Goal: Task Accomplishment & Management: Complete application form

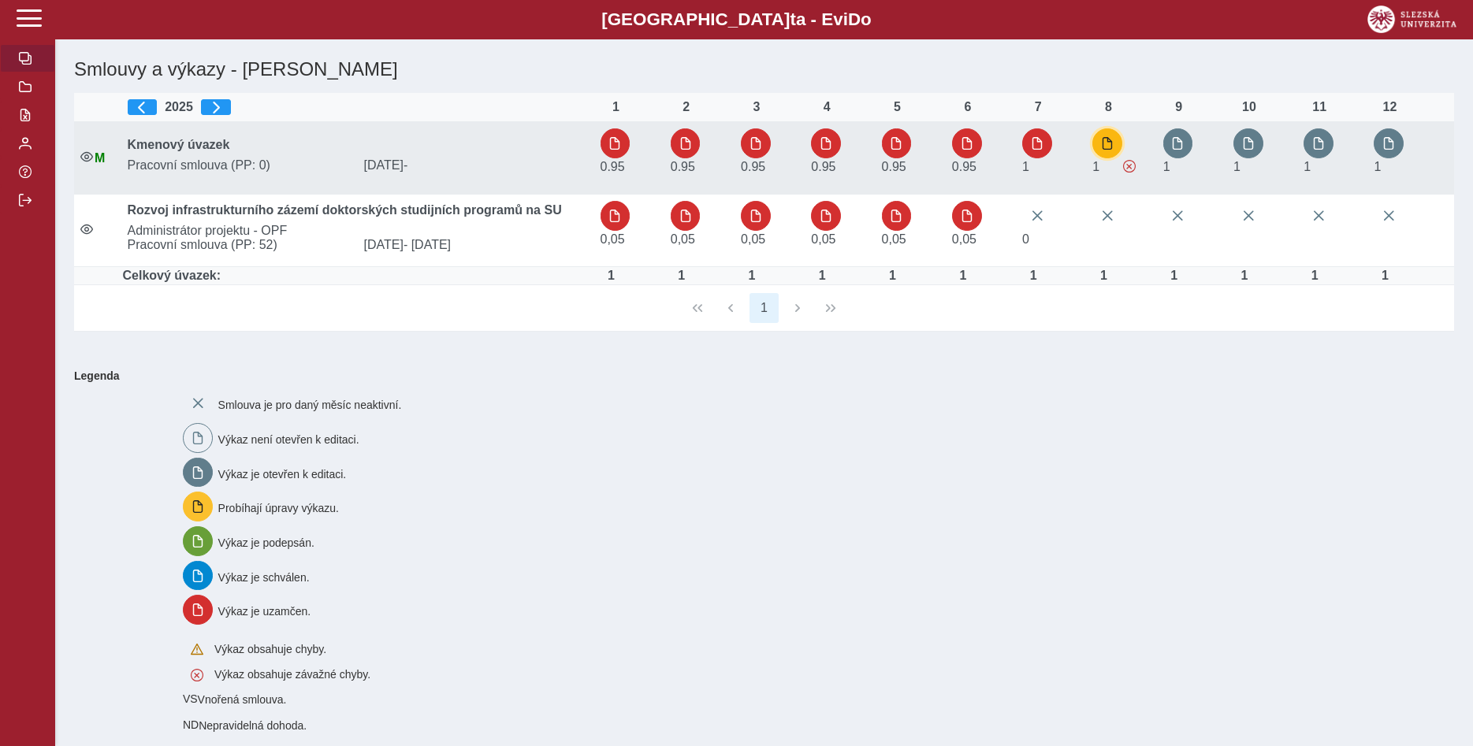
click at [1112, 147] on span "button" at bounding box center [1107, 143] width 13 height 13
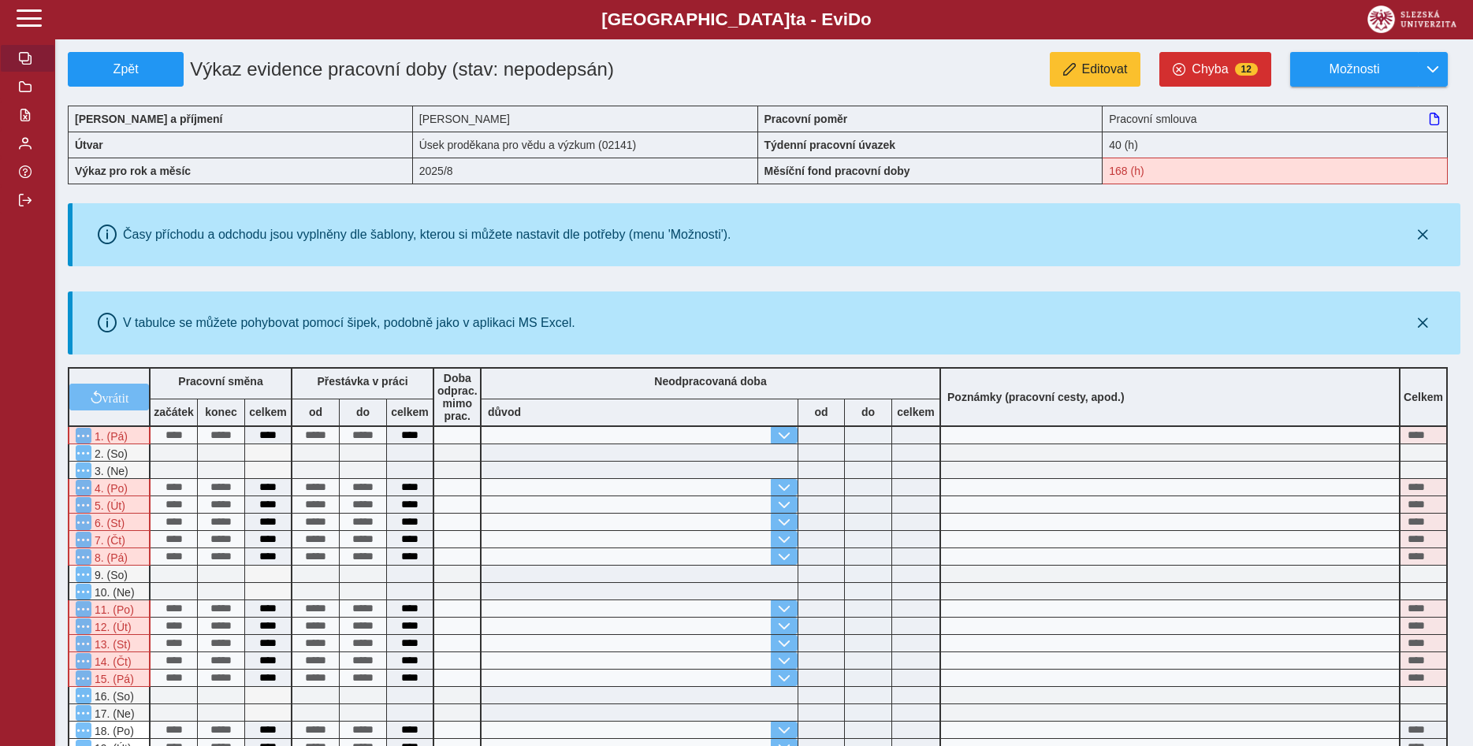
click at [28, 65] on span "button" at bounding box center [25, 58] width 13 height 13
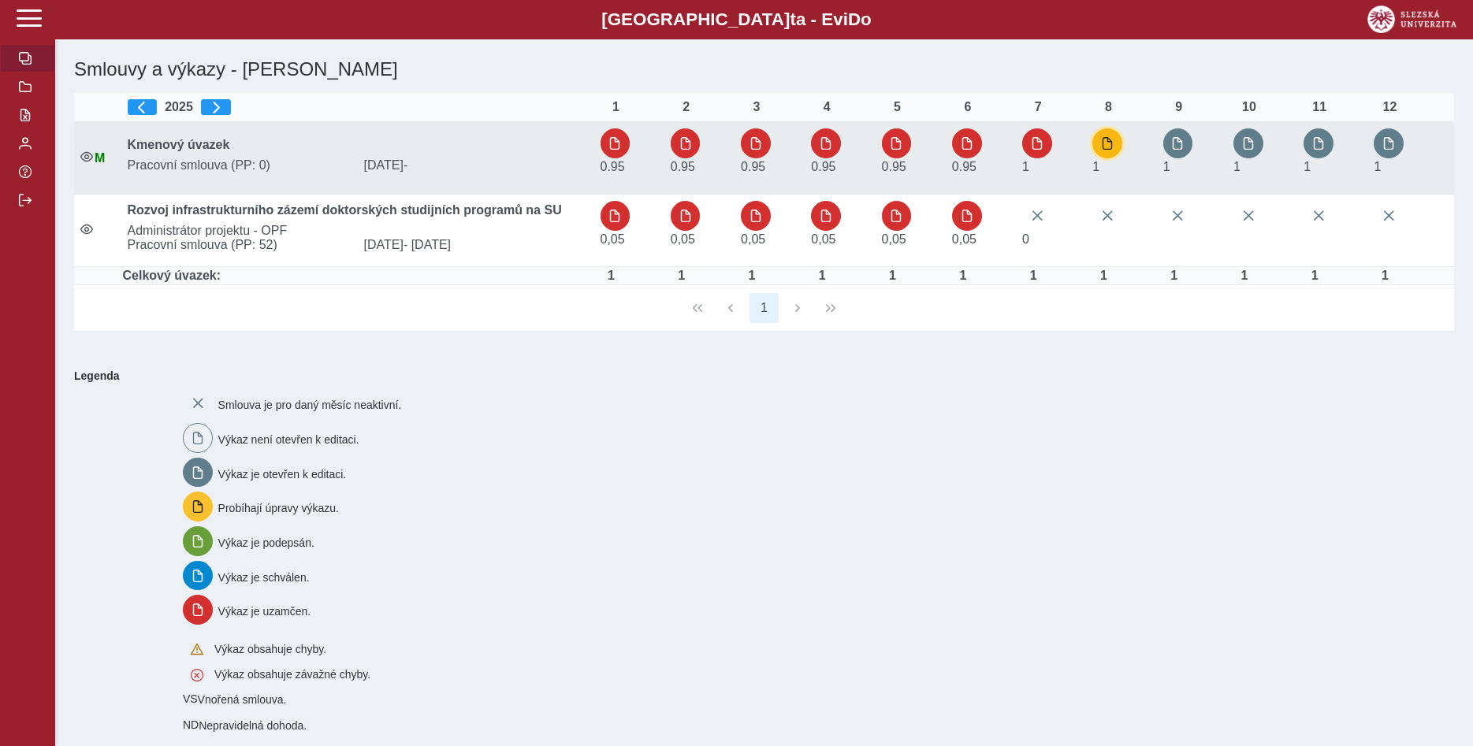
click at [1108, 144] on span "button" at bounding box center [1107, 143] width 13 height 13
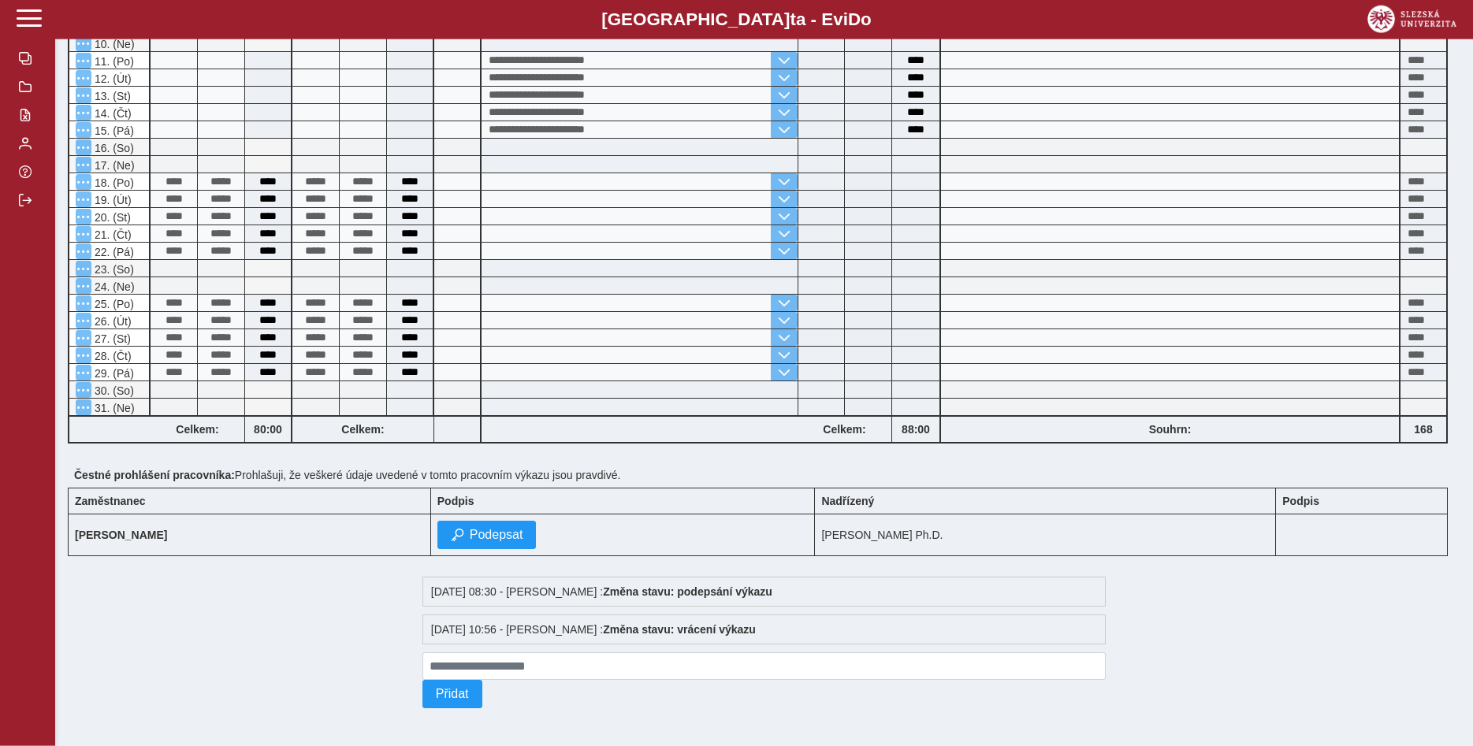
scroll to position [563, 0]
click at [523, 533] on span "Podepsat" at bounding box center [497, 535] width 54 height 14
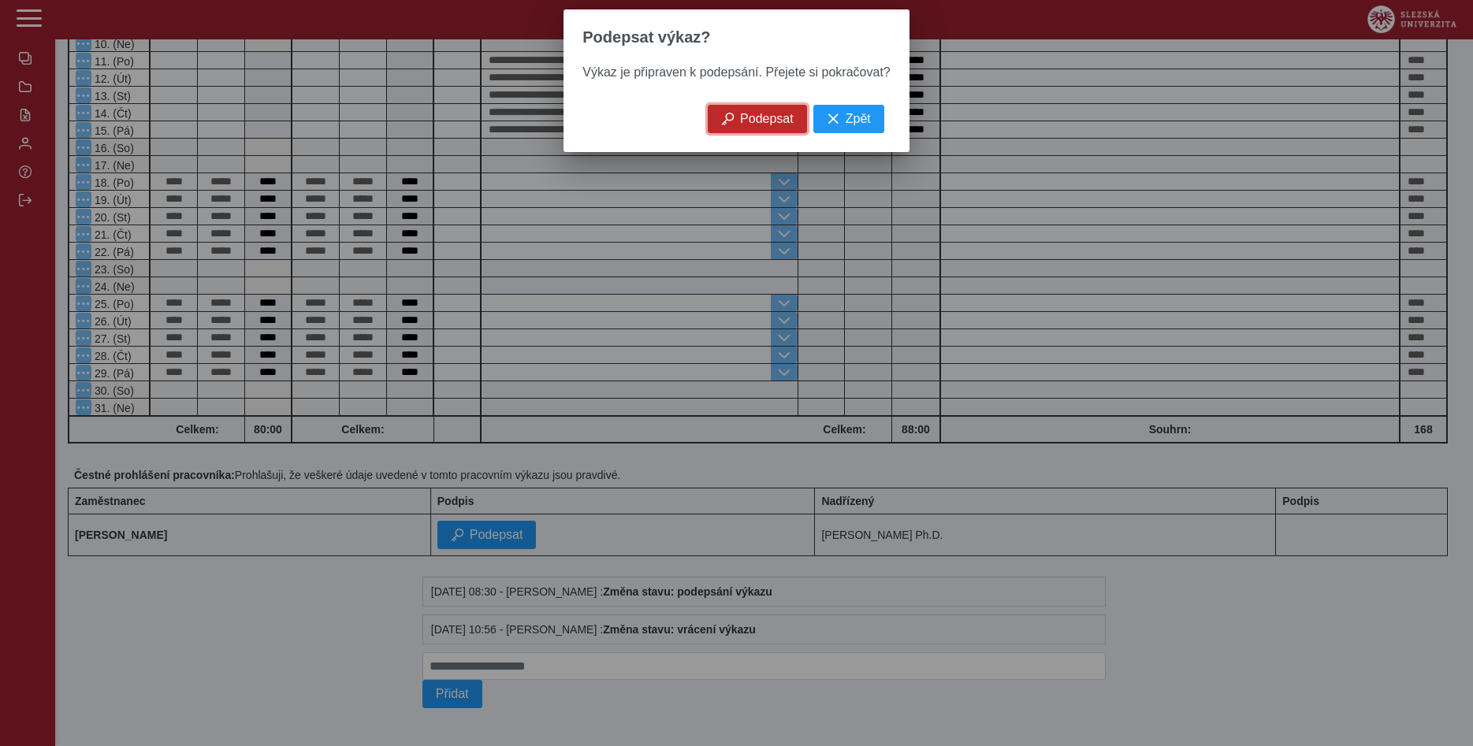
click at [760, 126] on span "Podepsat" at bounding box center [767, 119] width 54 height 14
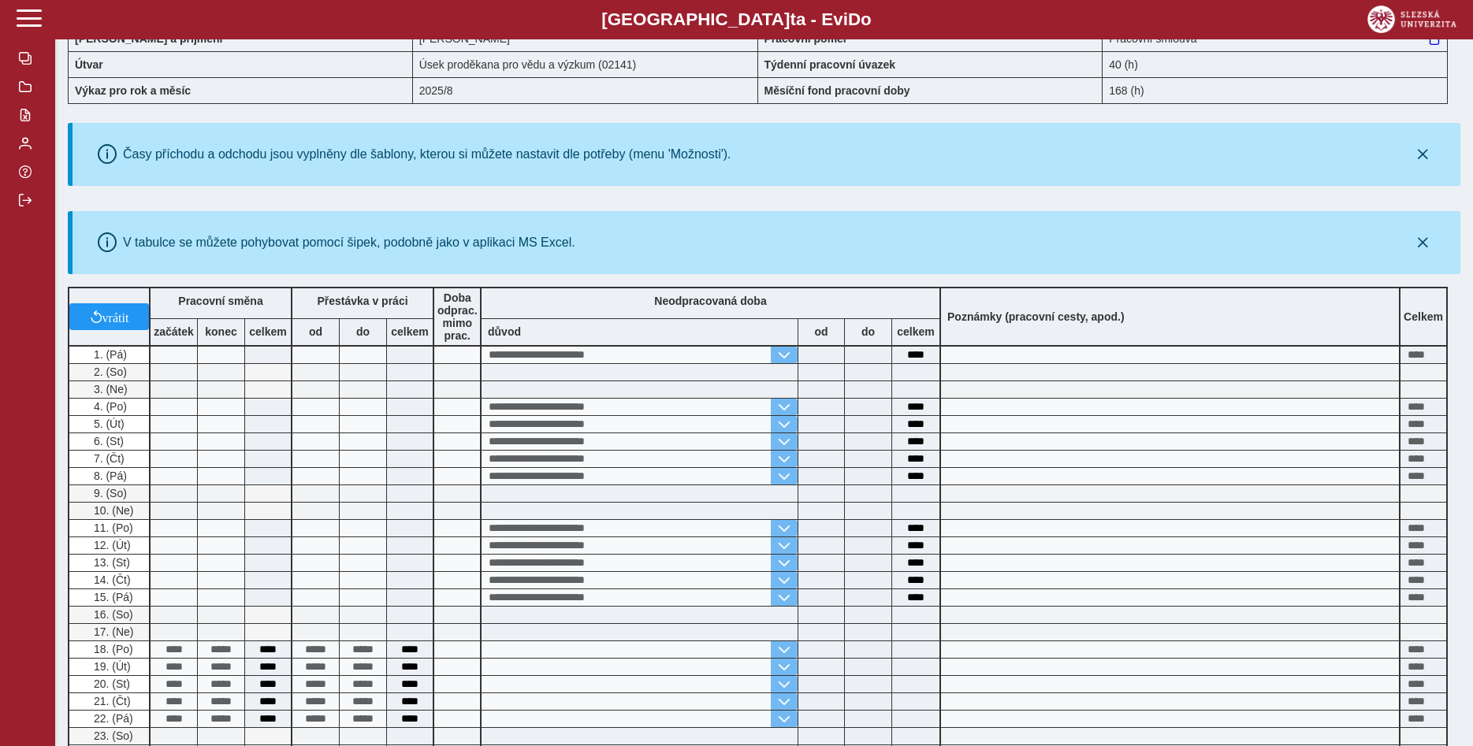
scroll to position [0, 0]
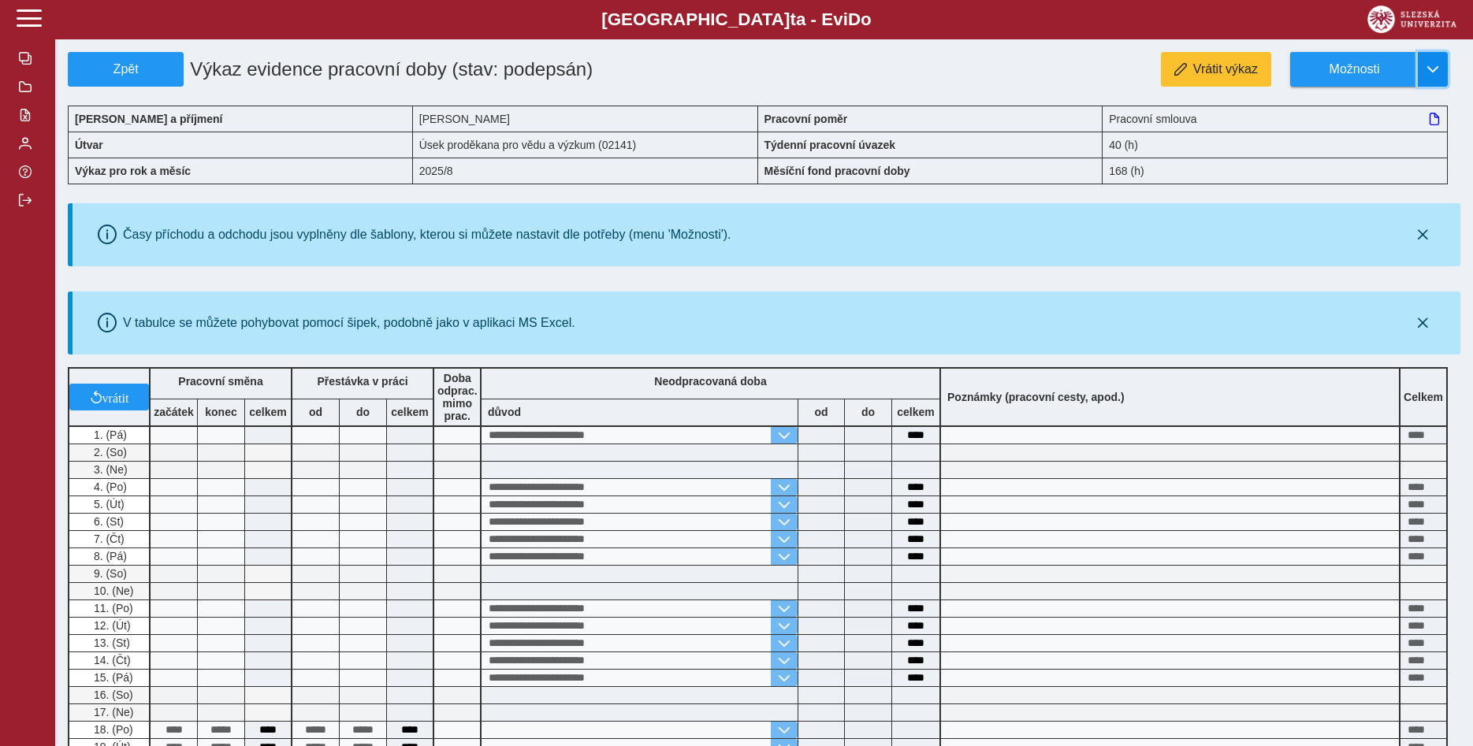
click at [1432, 72] on span "button" at bounding box center [1432, 69] width 13 height 13
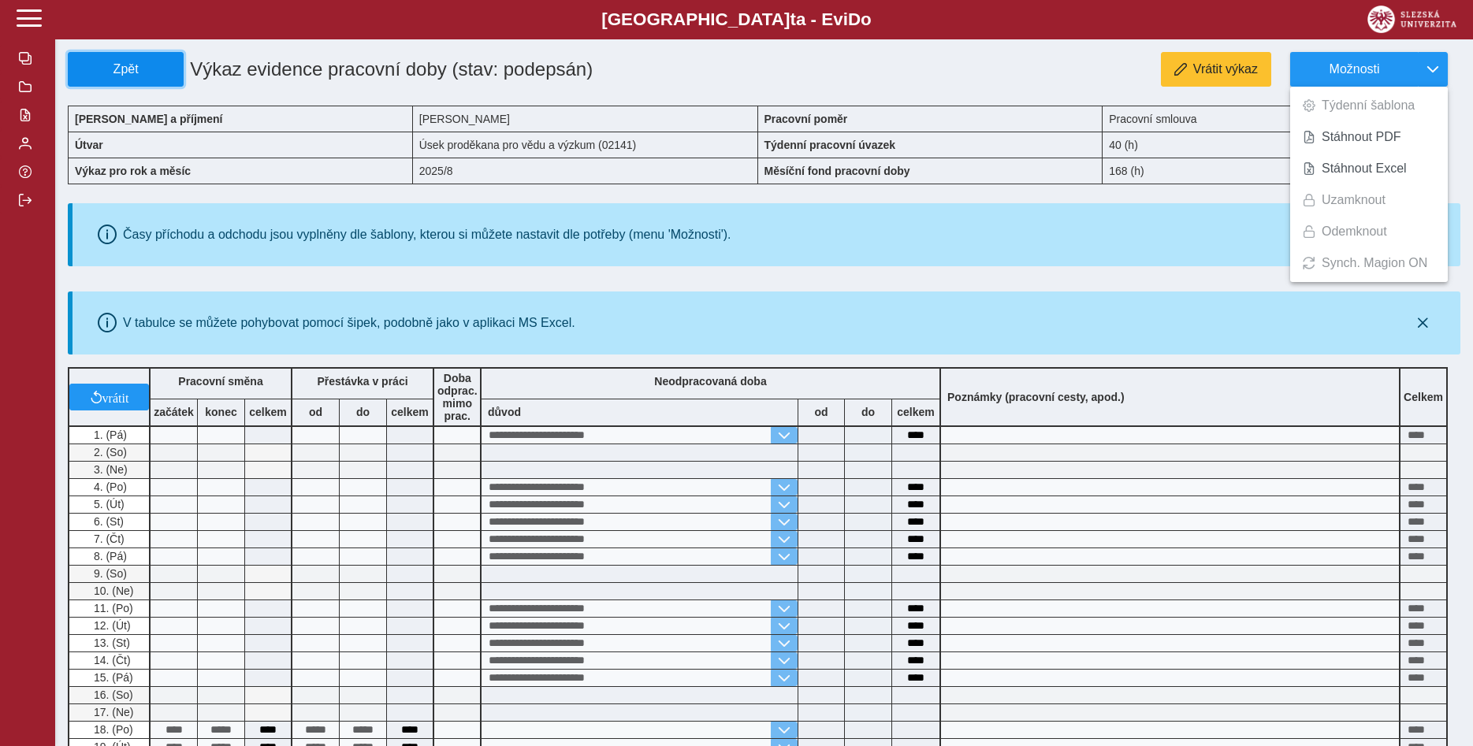
click at [142, 68] on span "Zpět" at bounding box center [126, 69] width 102 height 14
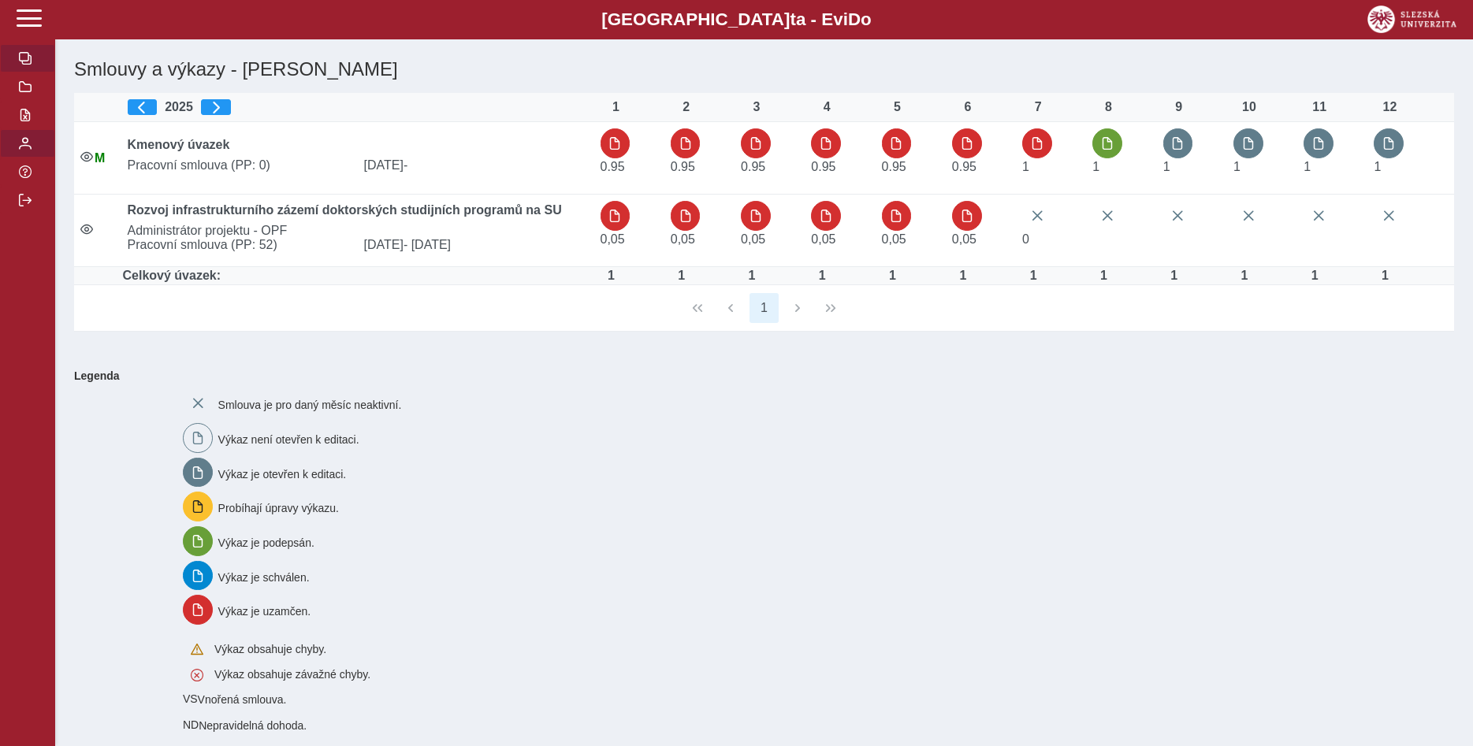
click at [26, 150] on span "button" at bounding box center [25, 143] width 13 height 13
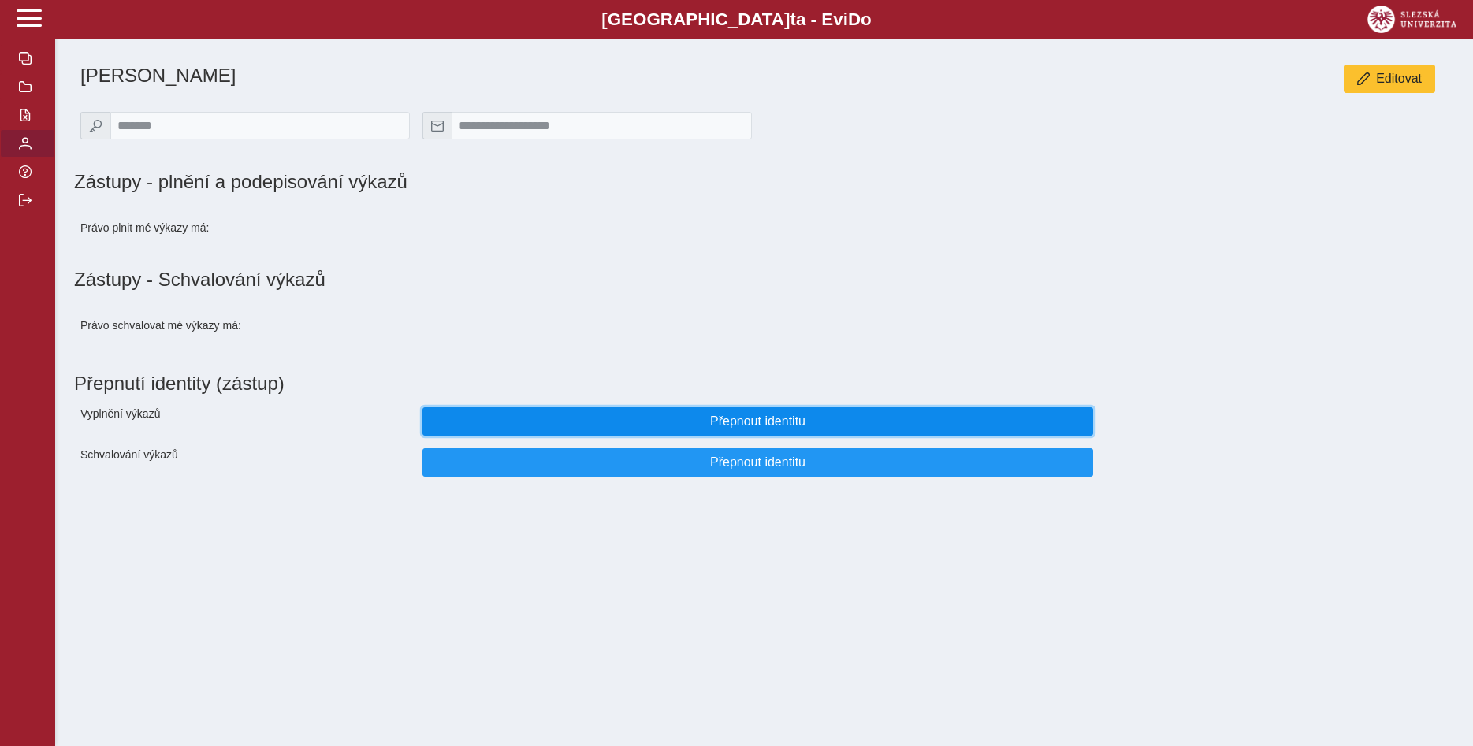
click at [789, 429] on span "Přepnout identitu" at bounding box center [758, 421] width 645 height 14
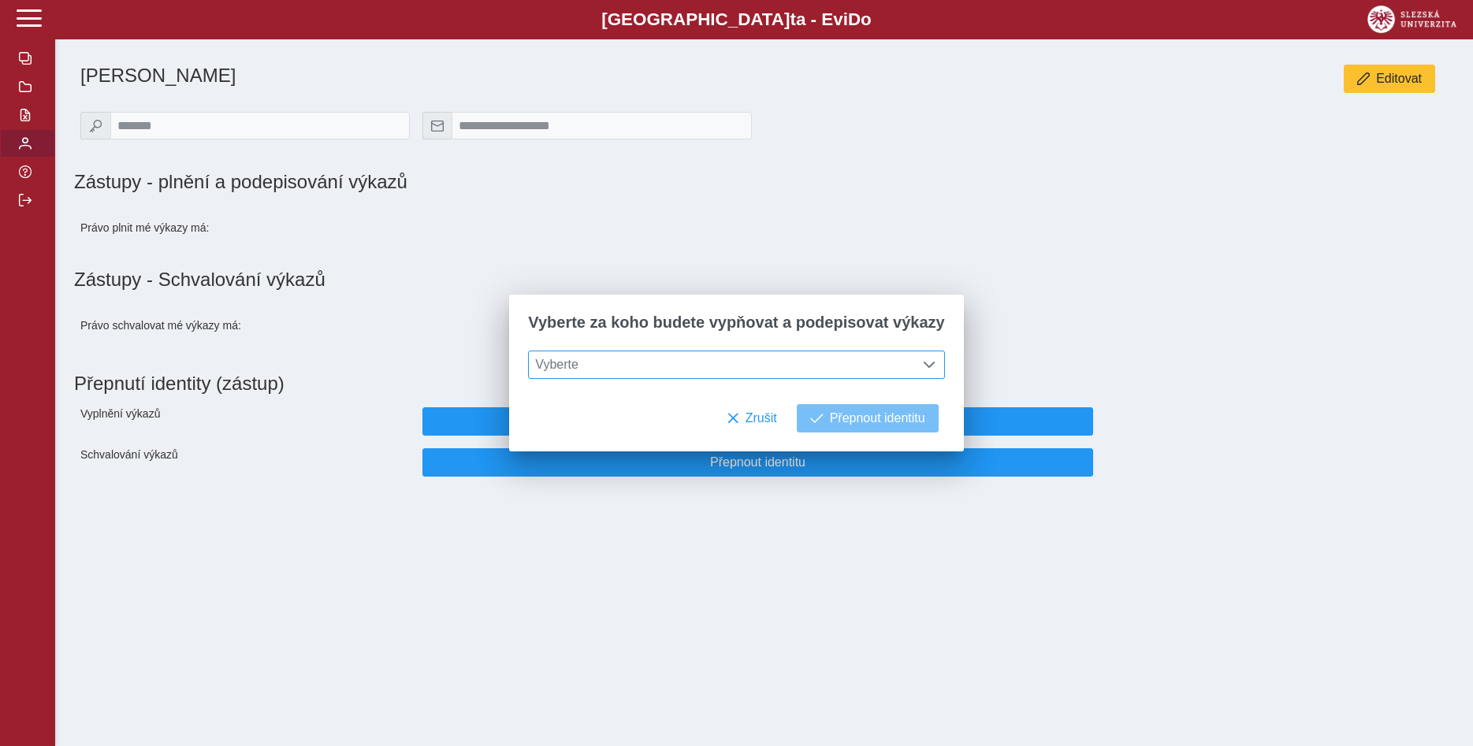
click at [923, 366] on span at bounding box center [929, 365] width 13 height 13
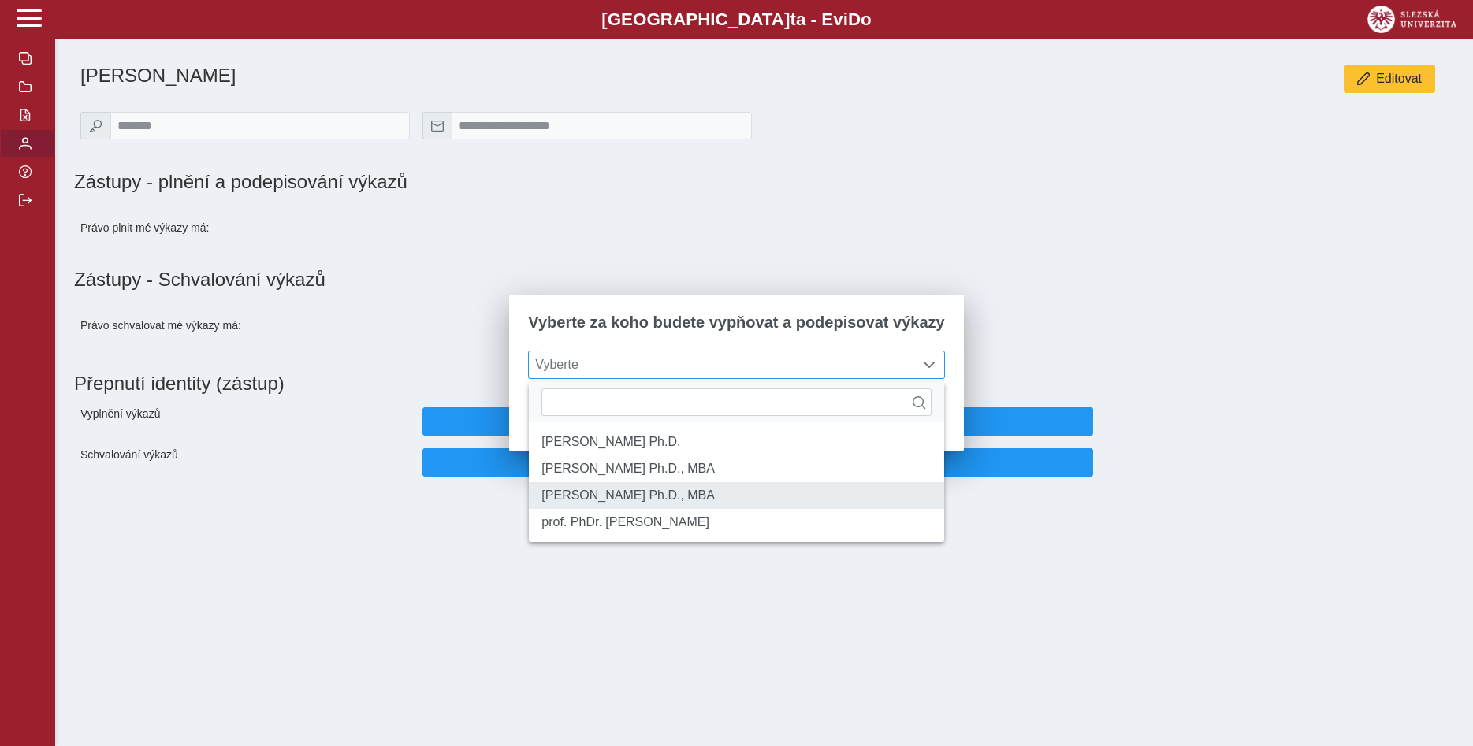
click at [797, 505] on li "[PERSON_NAME] Ph.D., MBA" at bounding box center [736, 495] width 414 height 27
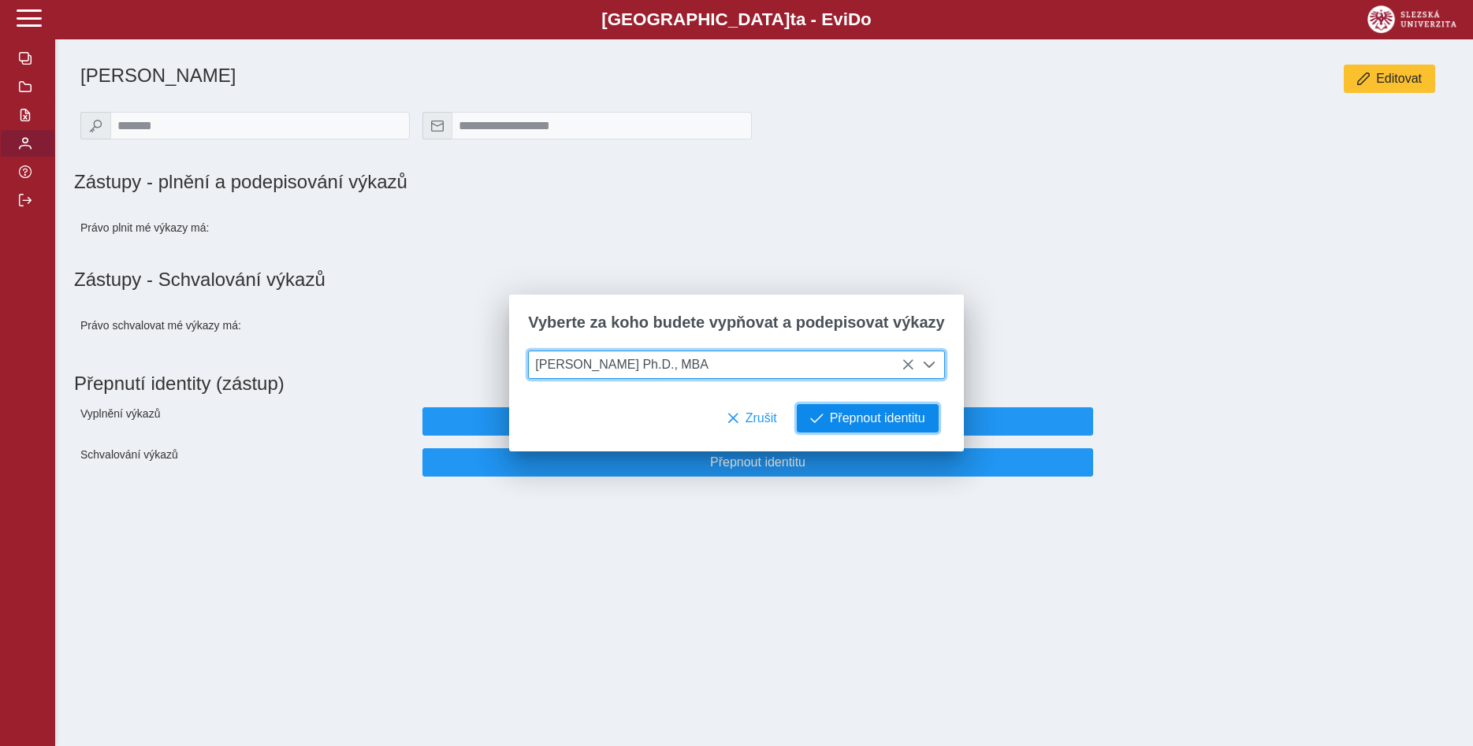
click at [859, 418] on span "Přepnout identitu" at bounding box center [877, 418] width 95 height 14
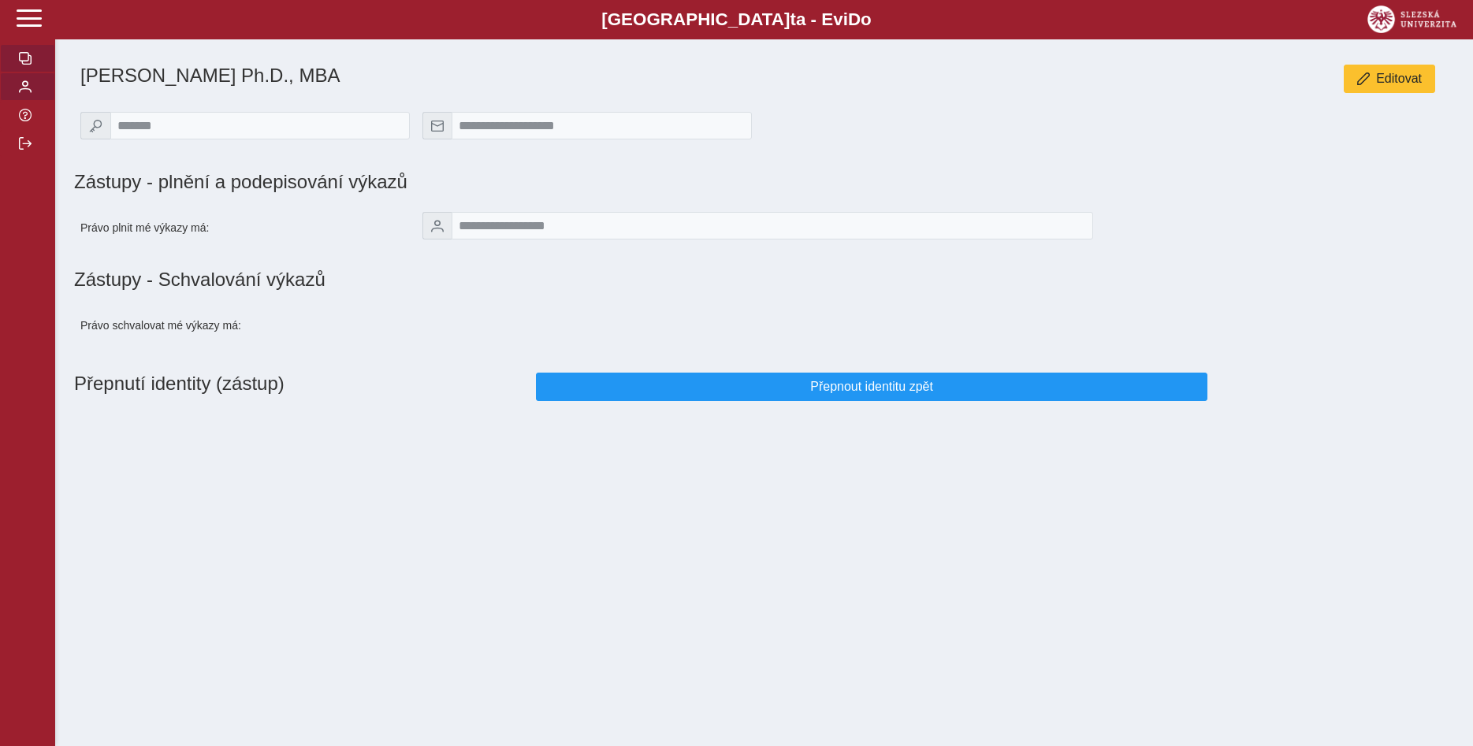
click at [25, 65] on span "button" at bounding box center [25, 58] width 13 height 13
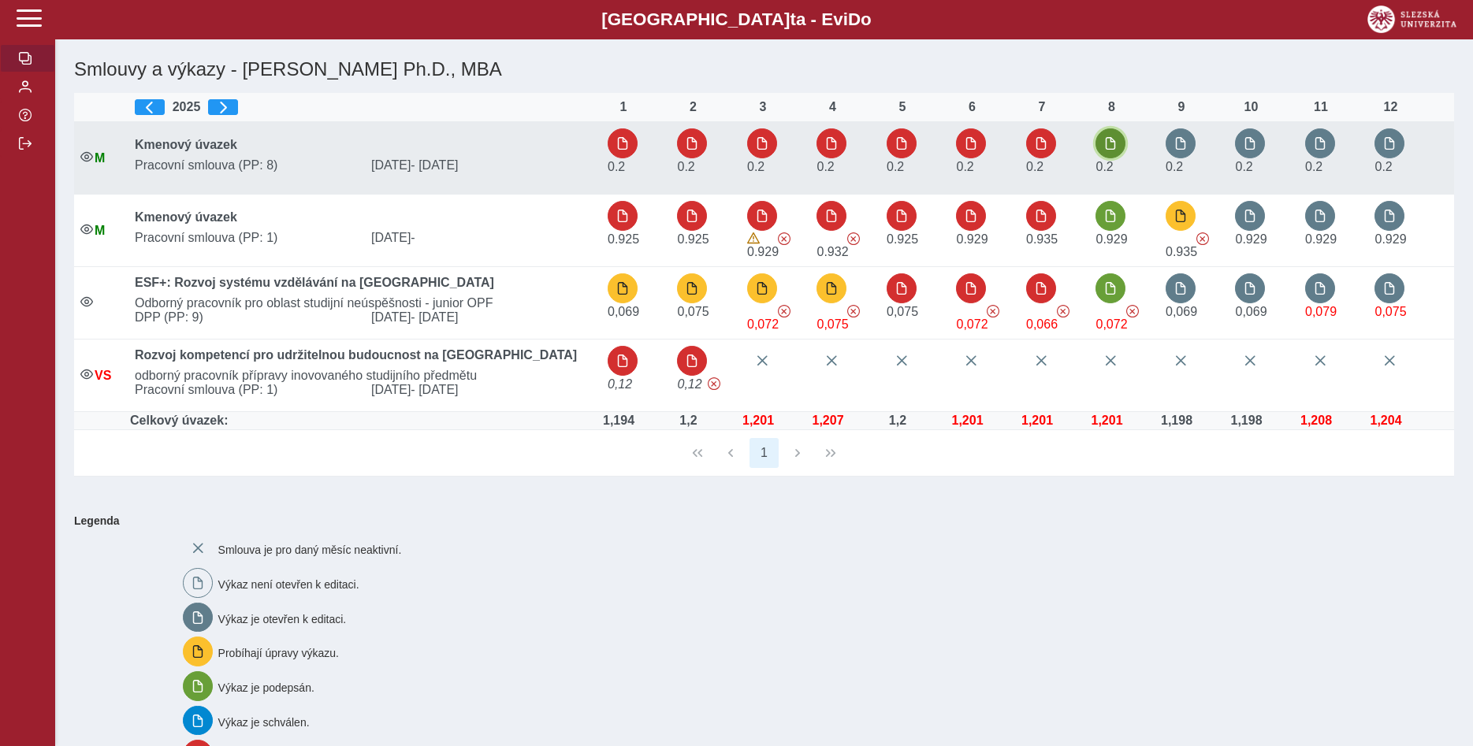
click at [1112, 139] on span "button" at bounding box center [1110, 143] width 13 height 13
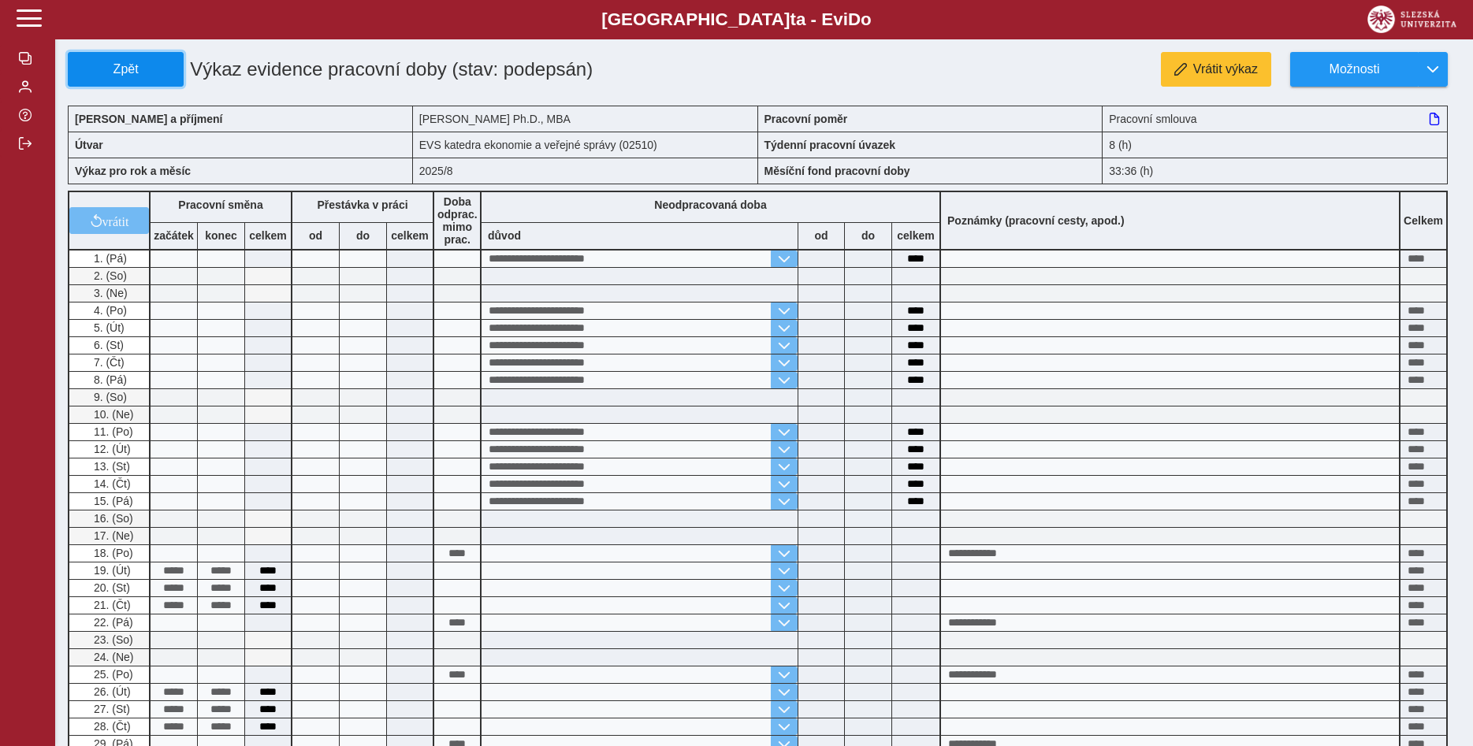
click at [125, 65] on span "Zpět" at bounding box center [126, 69] width 102 height 14
